Goal: Transaction & Acquisition: Purchase product/service

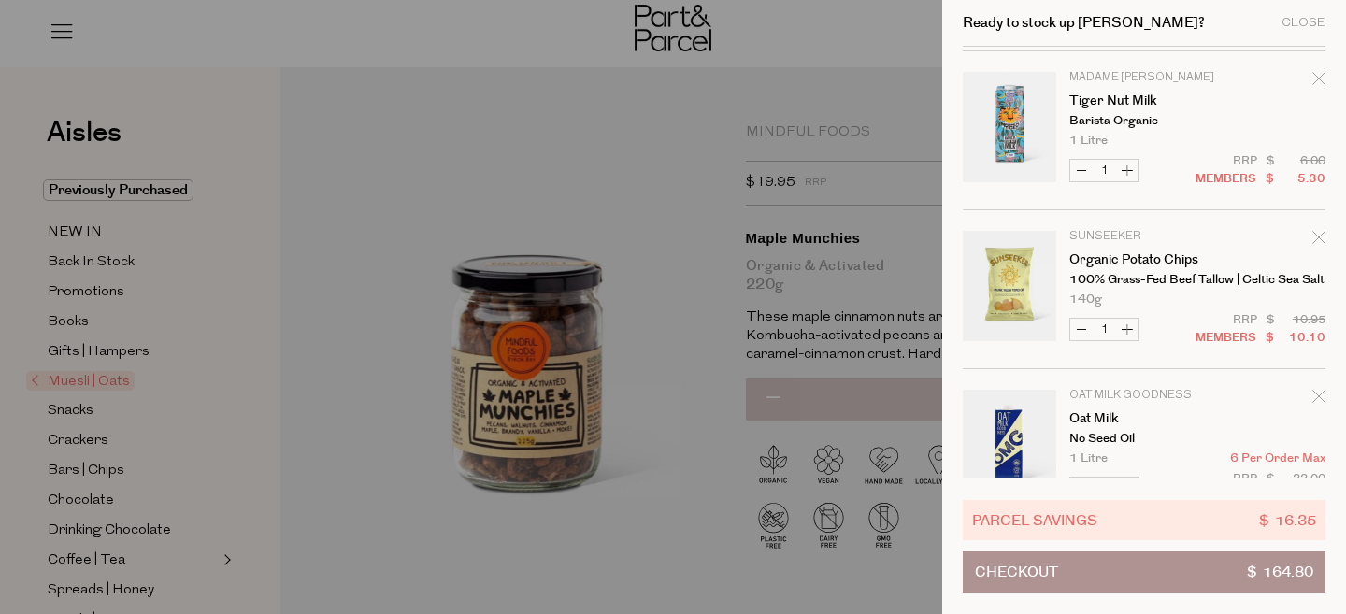
scroll to position [1587, 0]
click at [1317, 79] on icon "Remove Tiger Nut Milk" at bounding box center [1319, 76] width 13 height 13
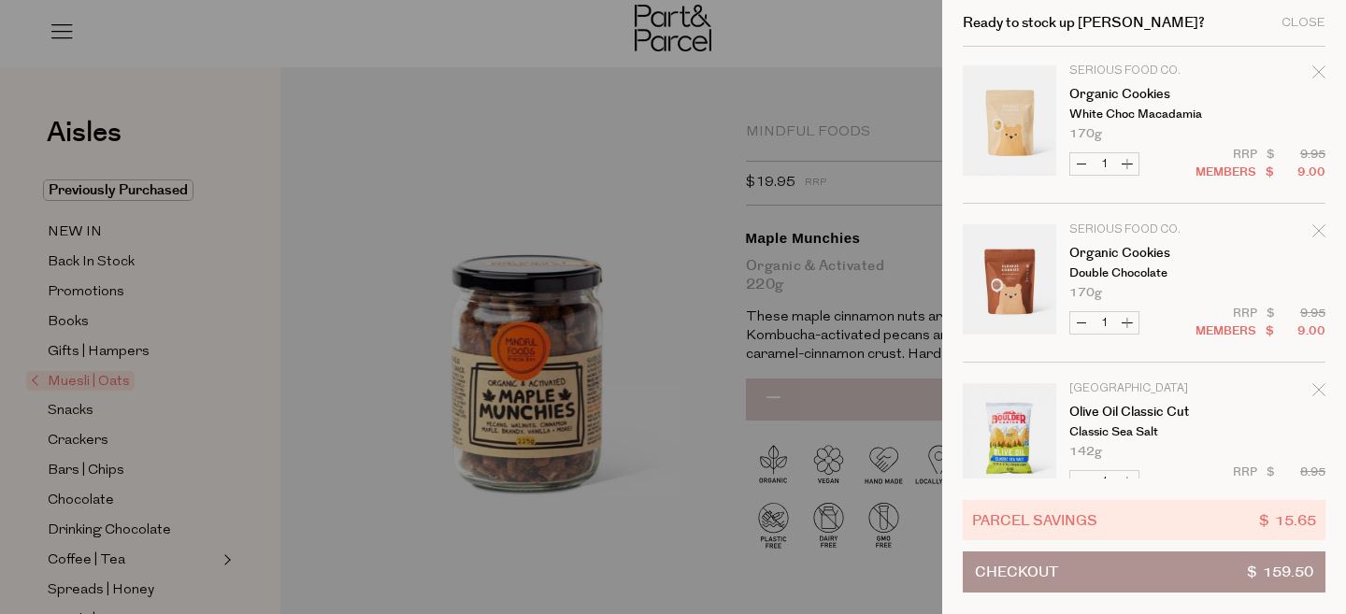
scroll to position [0, 0]
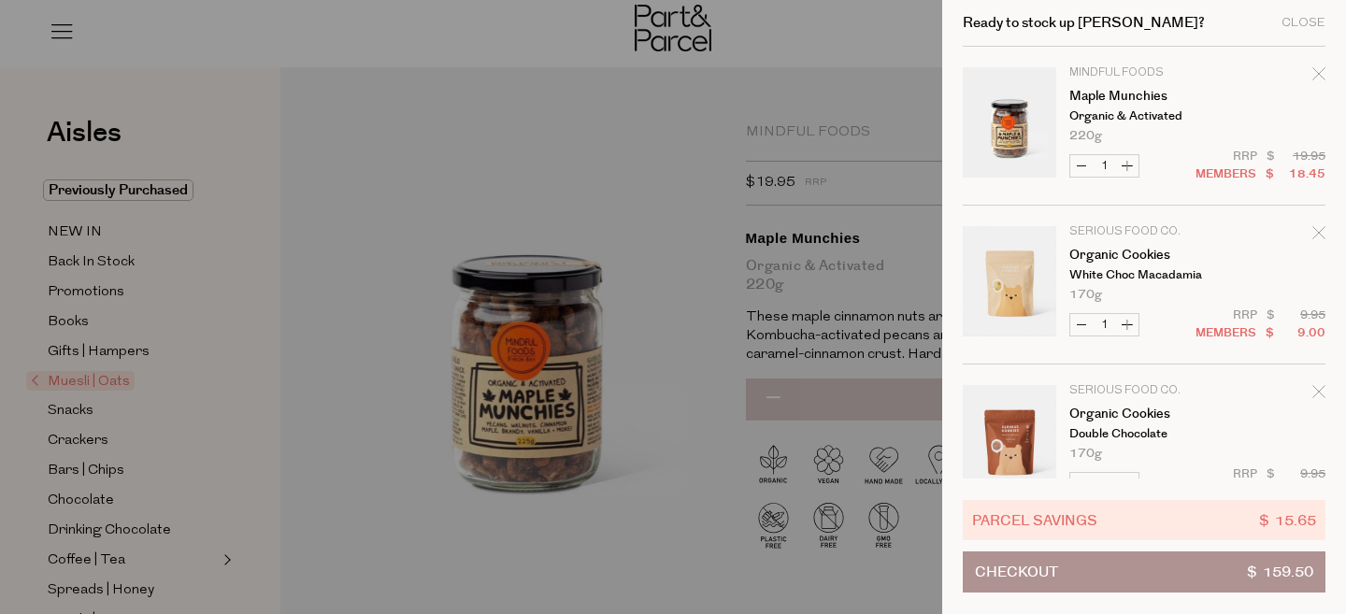
click at [1129, 571] on button "Checkout $ 159.50" at bounding box center [1144, 572] width 363 height 41
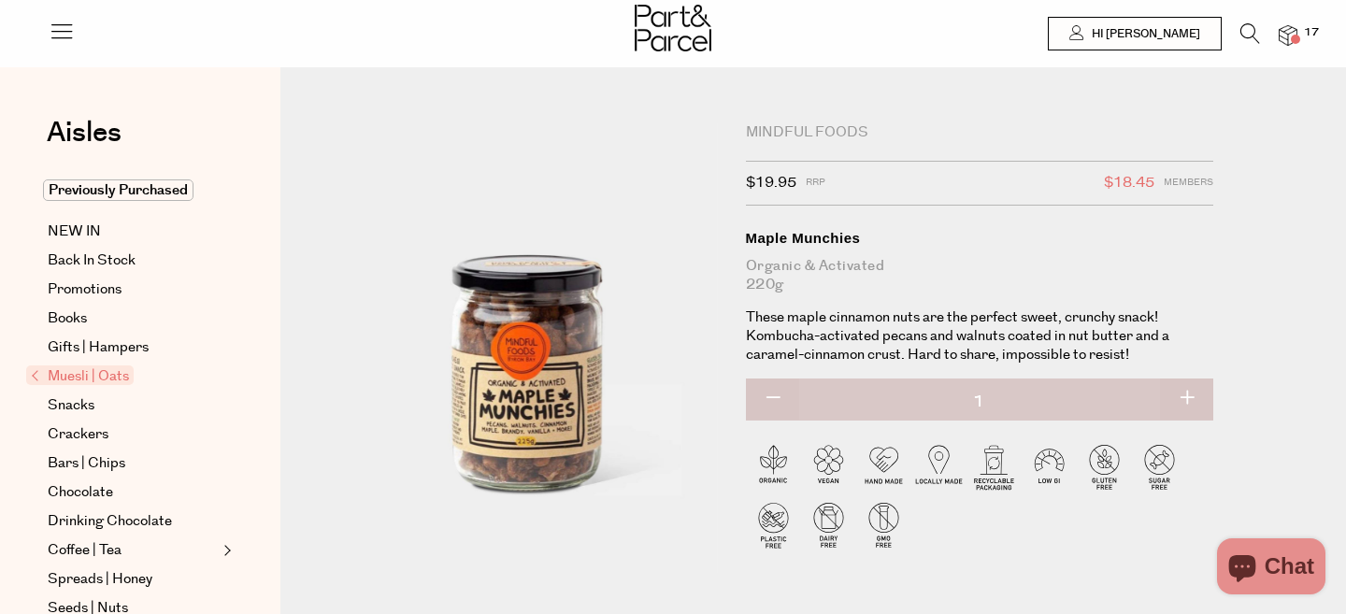
click at [1293, 33] on img at bounding box center [1288, 36] width 19 height 22
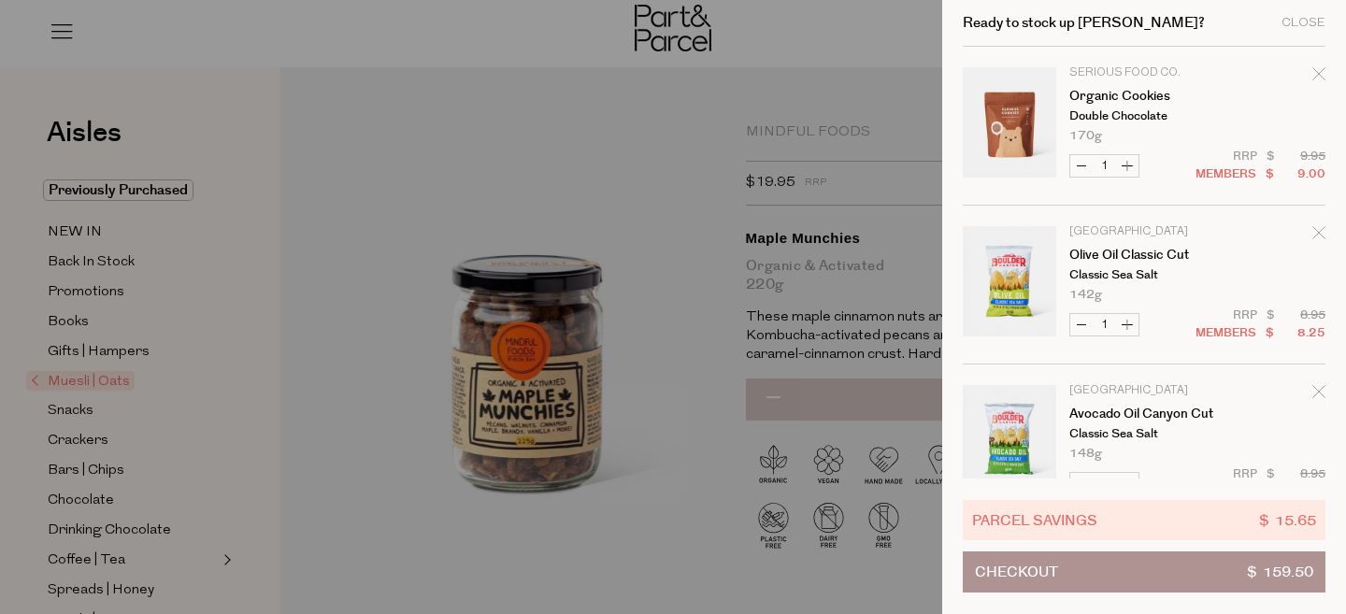
scroll to position [700, 0]
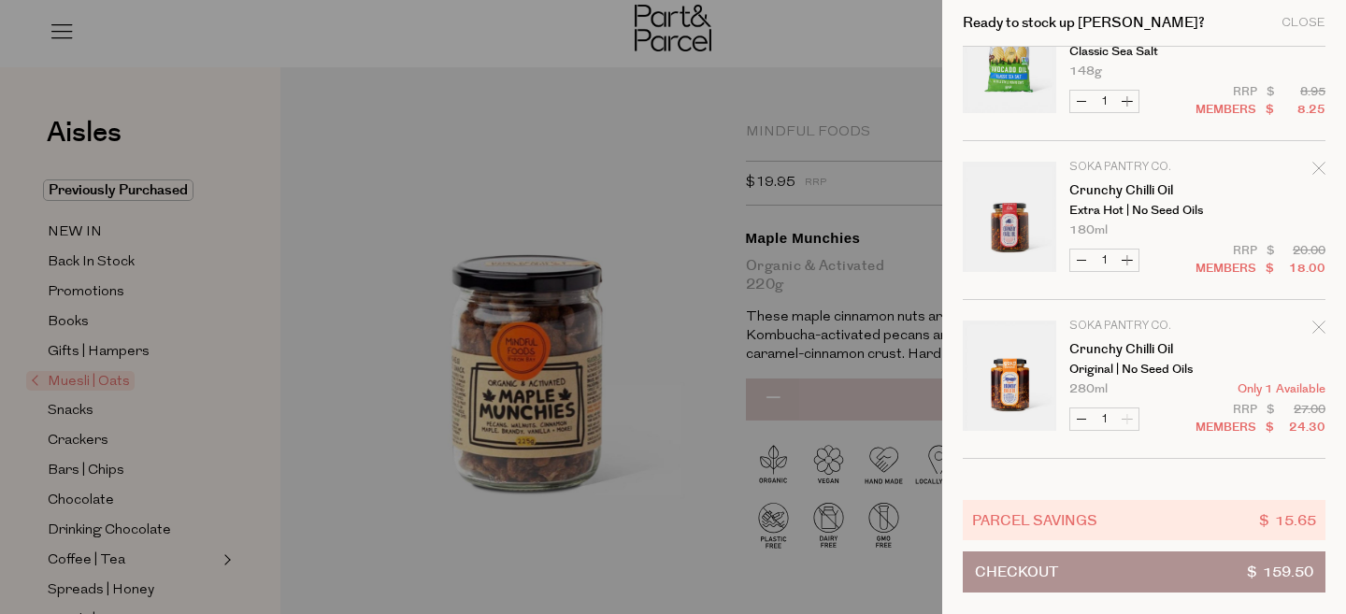
type input "[EMAIL_ADDRESS][DOMAIN_NAME]"
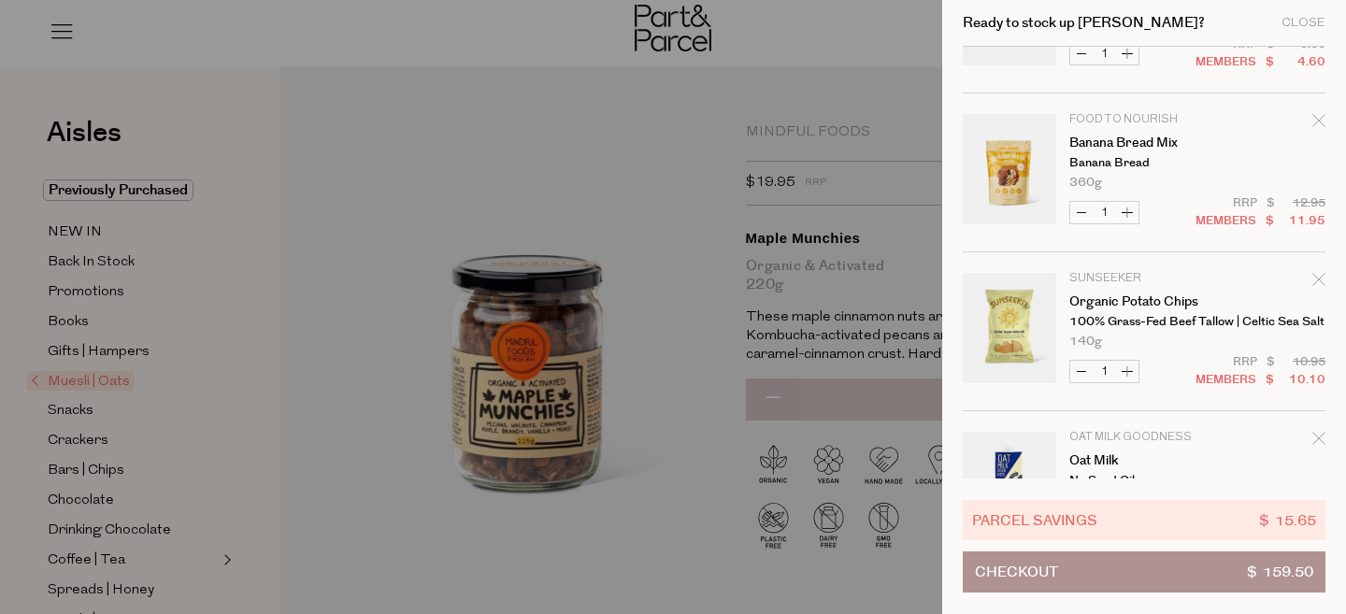
scroll to position [1490, 0]
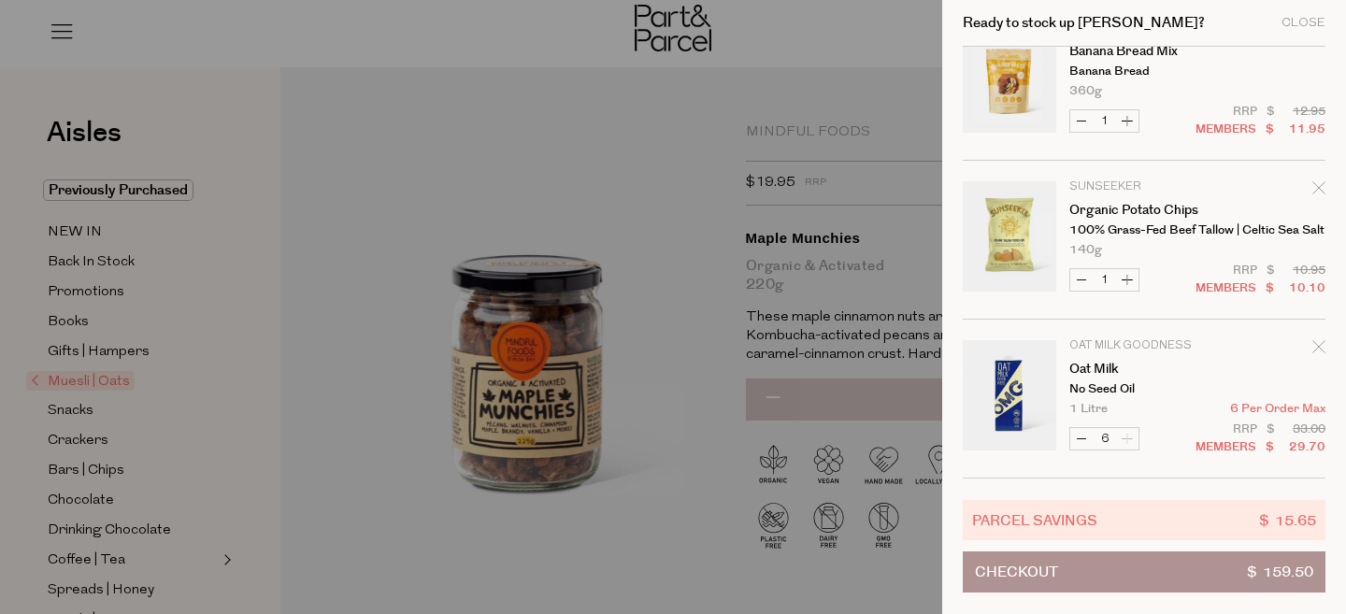
click at [1149, 574] on button "Checkout $ 159.50" at bounding box center [1144, 572] width 363 height 41
